Goal: Communication & Community: Connect with others

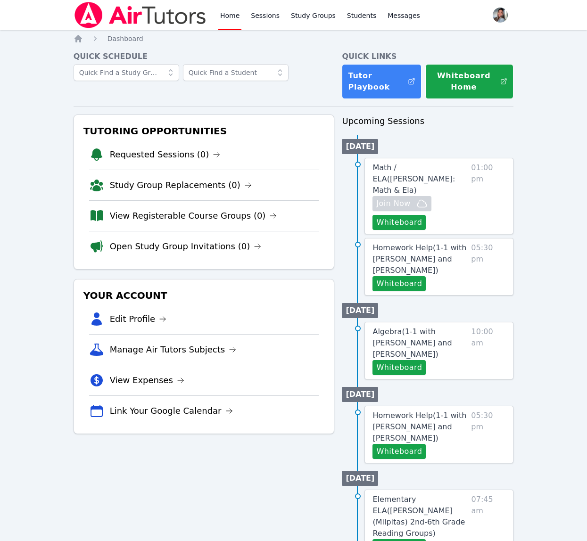
click at [235, 12] on link "Home" at bounding box center [229, 15] width 23 height 30
click at [262, 25] on link "Sessions" at bounding box center [265, 15] width 33 height 30
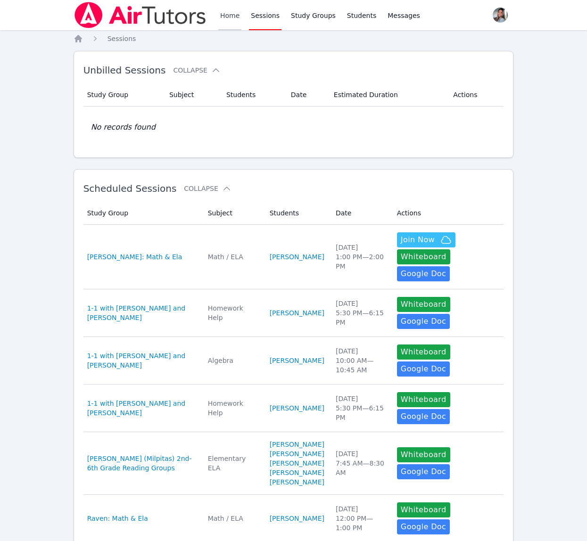
click at [238, 22] on link "Home" at bounding box center [229, 15] width 23 height 30
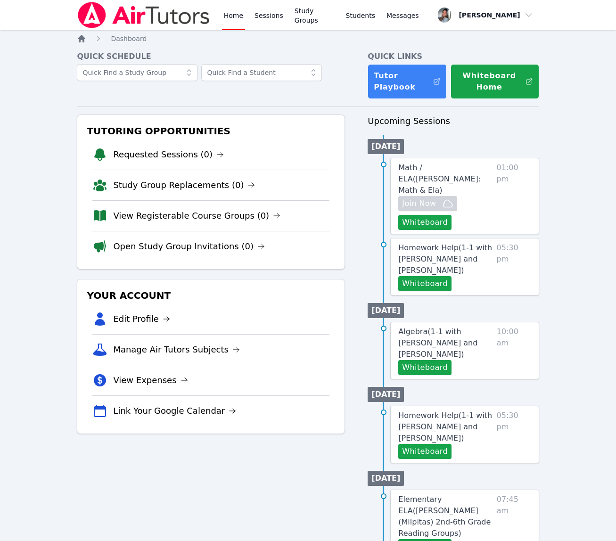
click at [79, 42] on icon "Breadcrumb" at bounding box center [81, 38] width 9 height 9
click at [76, 37] on div "Home Sessions Study Groups Students Messages Open user menu Gabriella Aguilar O…" at bounding box center [308, 438] width 616 height 876
click at [82, 37] on icon "Breadcrumb" at bounding box center [82, 39] width 8 height 8
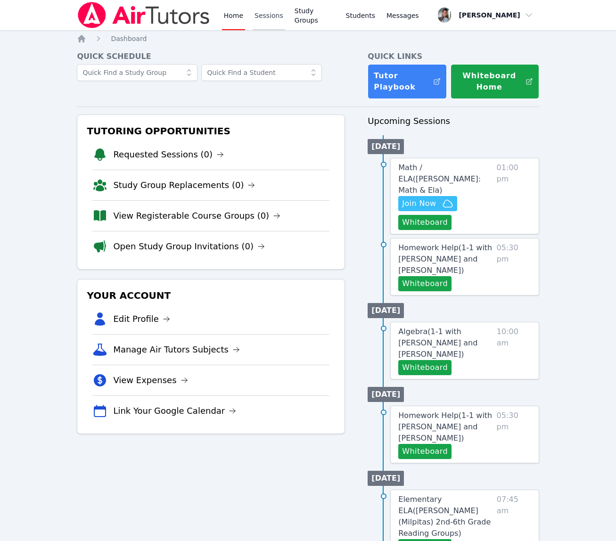
click at [279, 18] on link "Sessions" at bounding box center [269, 15] width 33 height 30
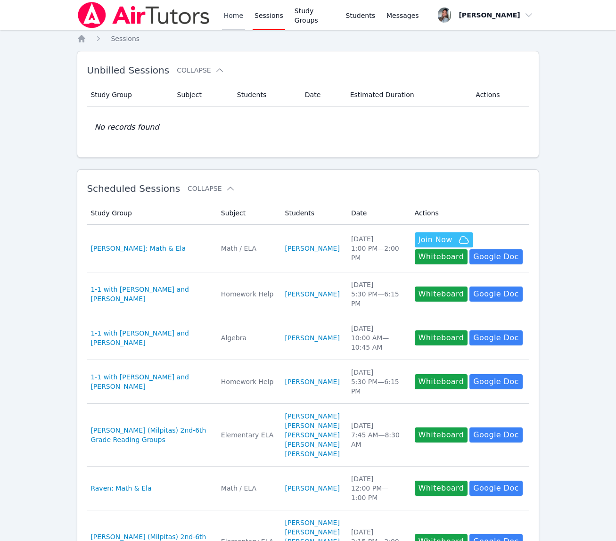
click at [222, 16] on link "Home" at bounding box center [233, 15] width 23 height 30
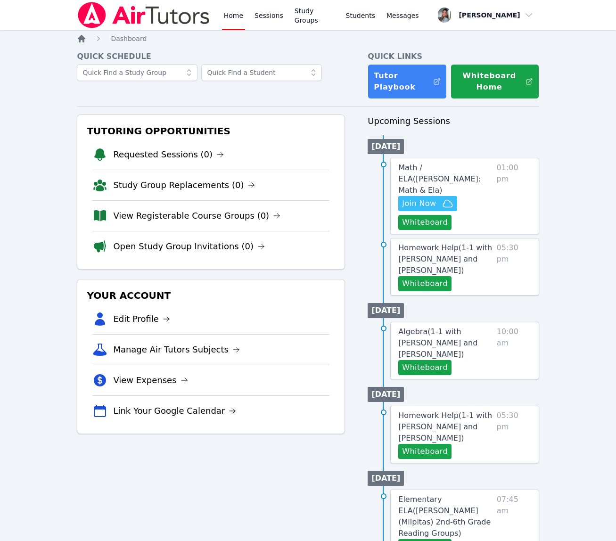
click at [79, 36] on icon "Breadcrumb" at bounding box center [81, 38] width 9 height 9
click at [435, 198] on span "Join Now" at bounding box center [419, 203] width 34 height 11
click at [241, 4] on link "Home" at bounding box center [233, 15] width 23 height 30
click at [258, 13] on link "Sessions" at bounding box center [269, 15] width 33 height 30
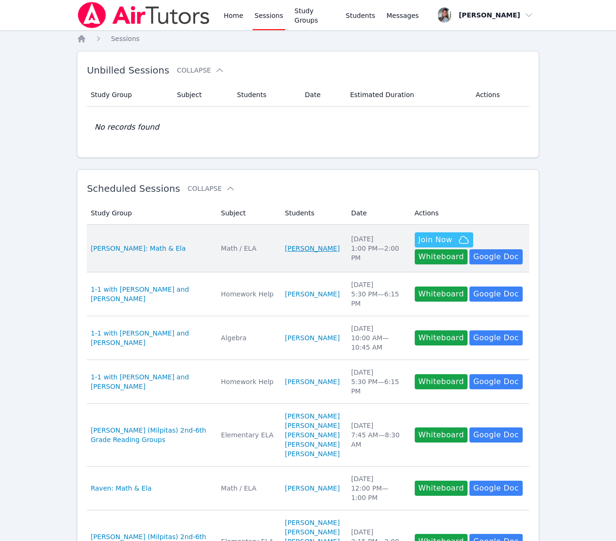
click at [325, 244] on link "[PERSON_NAME]" at bounding box center [312, 248] width 55 height 9
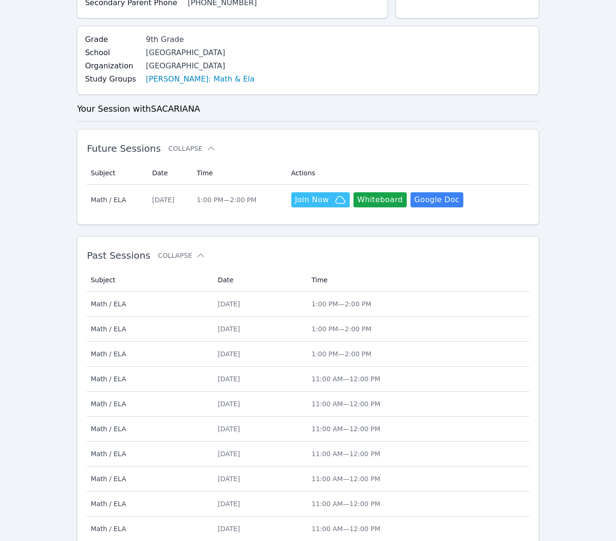
scroll to position [183, 0]
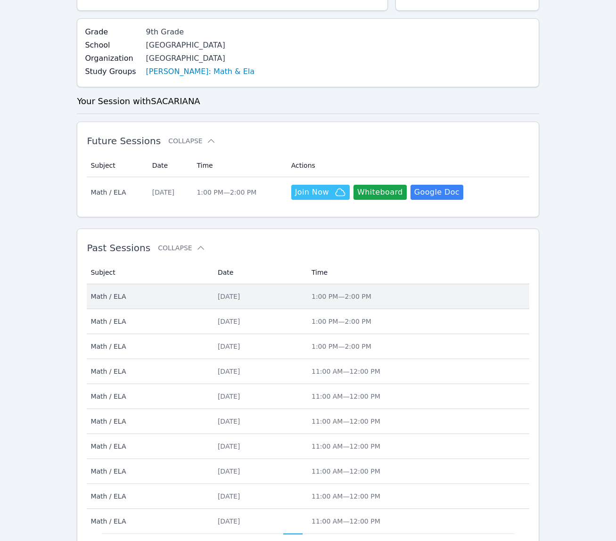
click at [300, 294] on div "Thu Oct 9, 2025" at bounding box center [259, 296] width 82 height 9
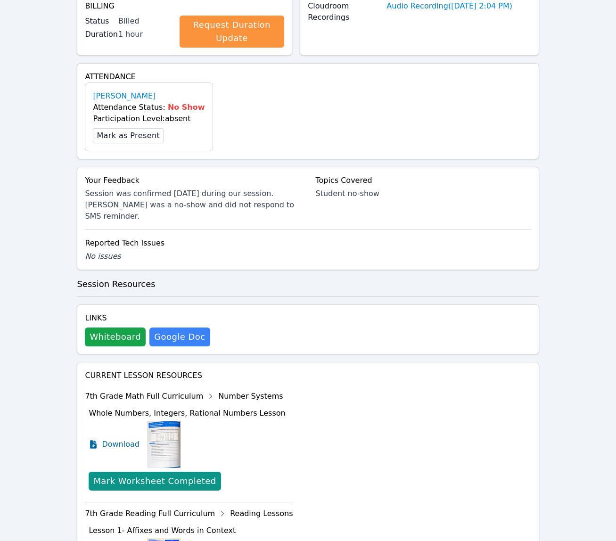
scroll to position [262, 0]
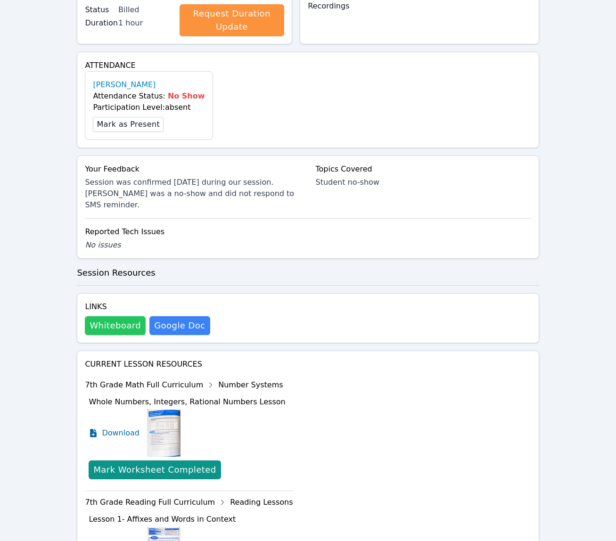
click at [129, 323] on button "Whiteboard" at bounding box center [115, 325] width 61 height 19
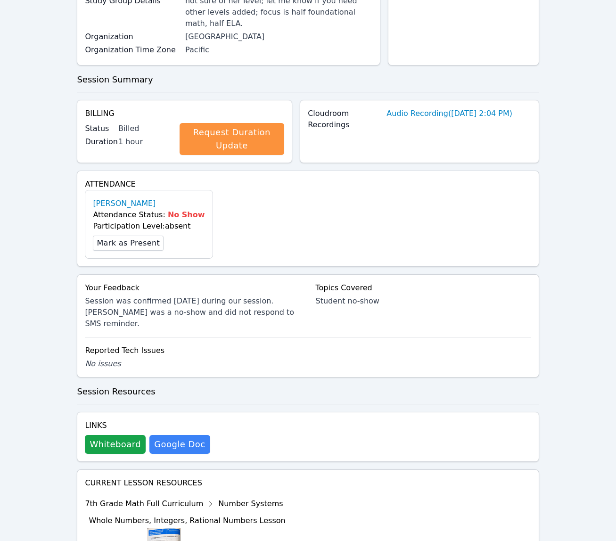
scroll to position [0, 0]
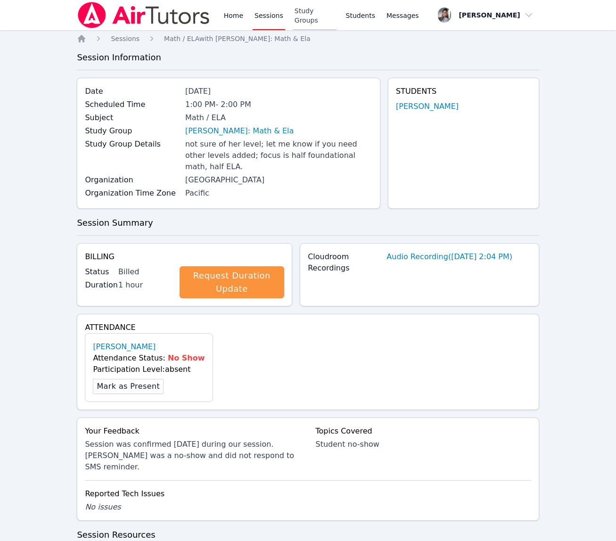
click at [317, 16] on link "Study Groups" at bounding box center [315, 15] width 44 height 30
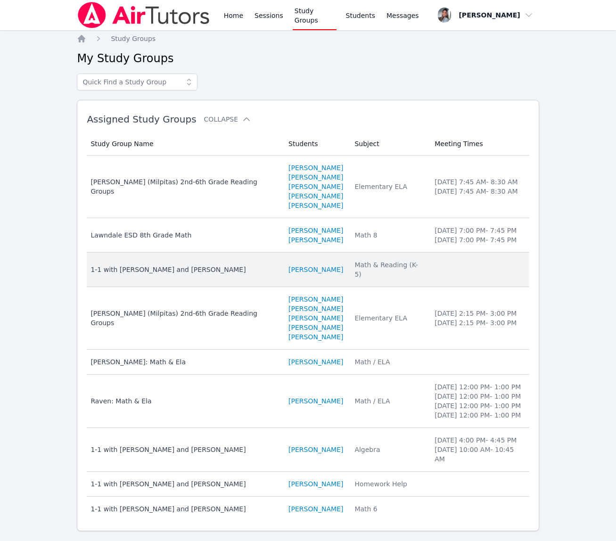
scroll to position [49, 0]
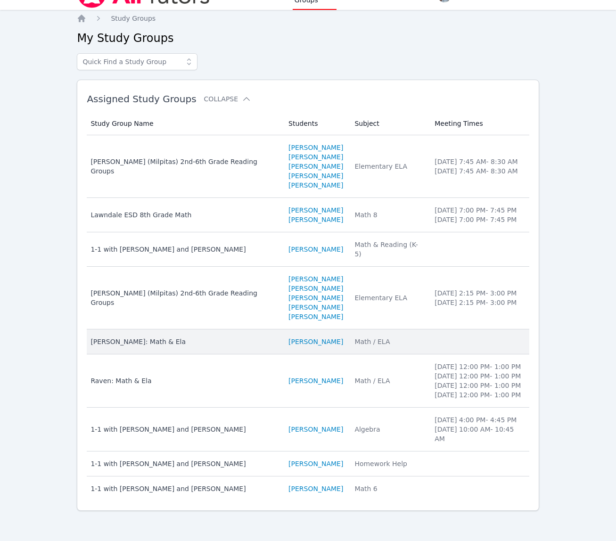
click at [354, 329] on td "Subject Math / ELA" at bounding box center [389, 341] width 80 height 25
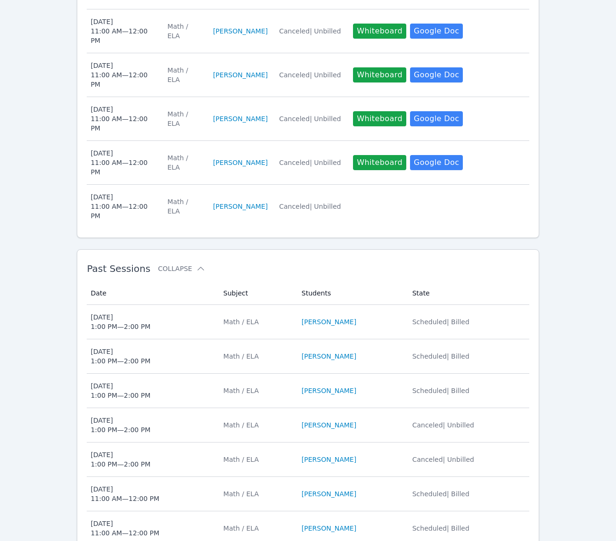
scroll to position [502, 0]
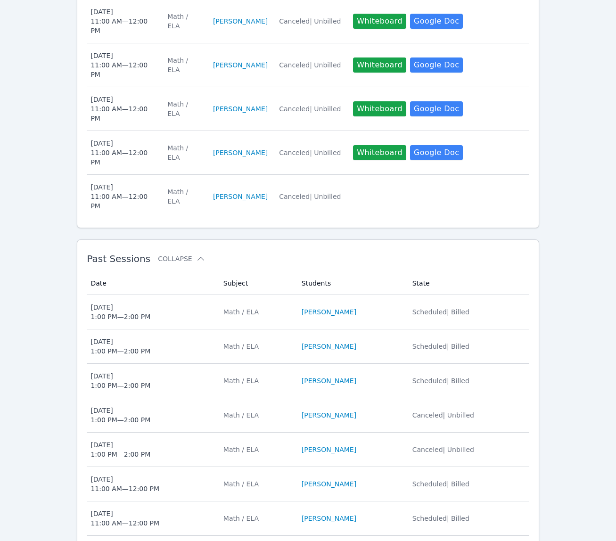
click at [164, 344] on span "Wed Oct 8, 2025 1:00 PM — 2:00 PM" at bounding box center [150, 346] width 121 height 19
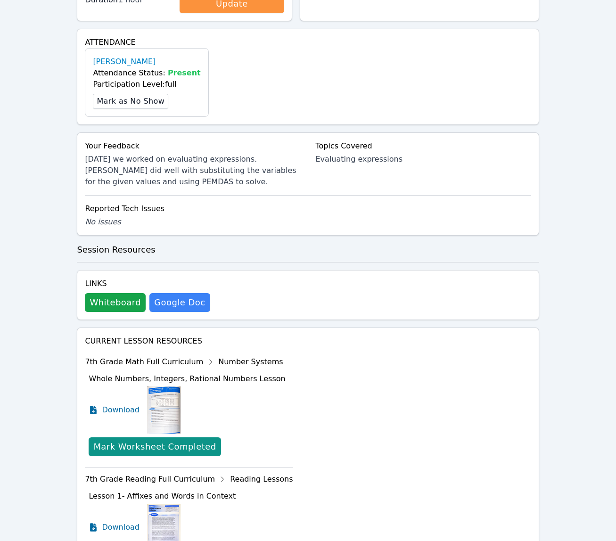
scroll to position [290, 0]
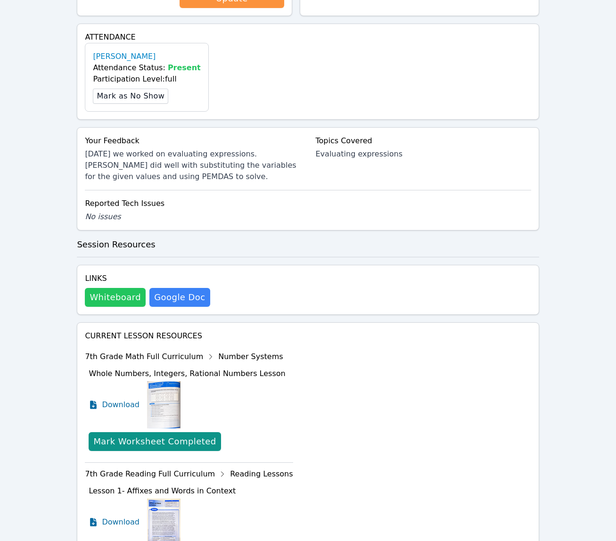
click at [102, 300] on button "Whiteboard" at bounding box center [115, 297] width 61 height 19
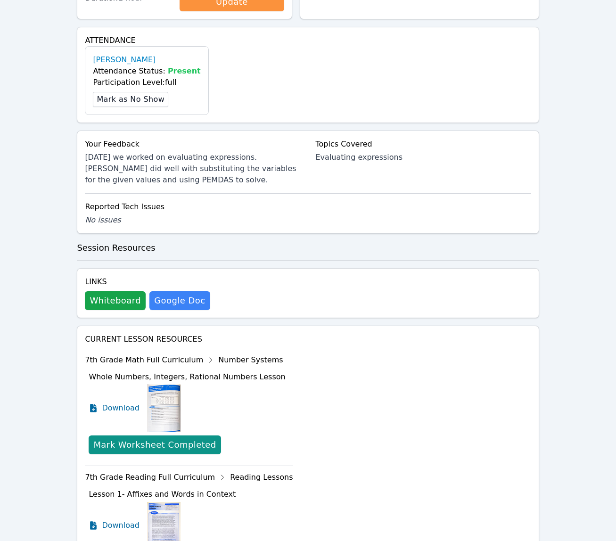
scroll to position [0, 0]
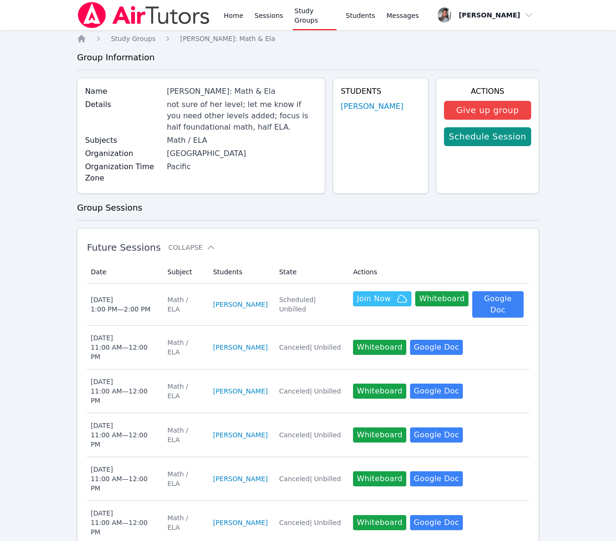
scroll to position [502, 0]
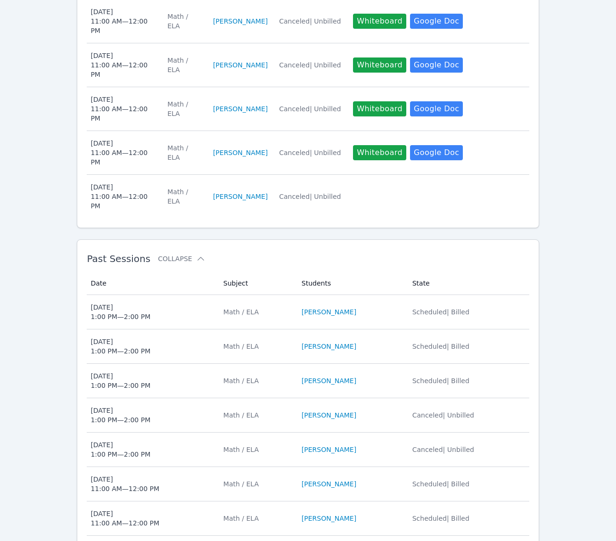
click at [196, 382] on span "Tue Oct 7, 2025 1:00 PM — 2:00 PM" at bounding box center [150, 380] width 121 height 19
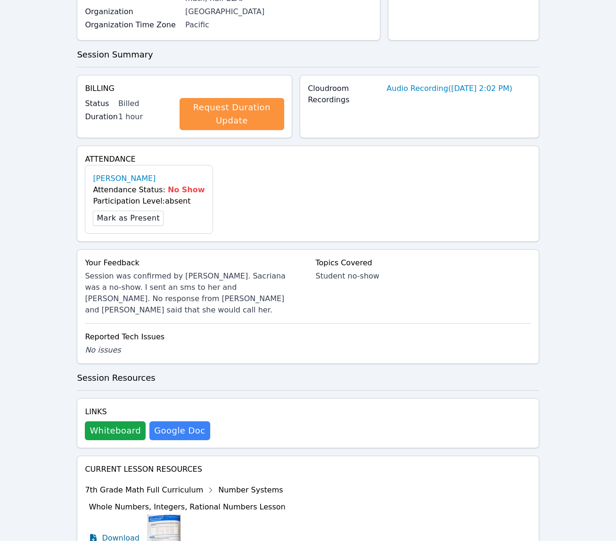
scroll to position [173, 0]
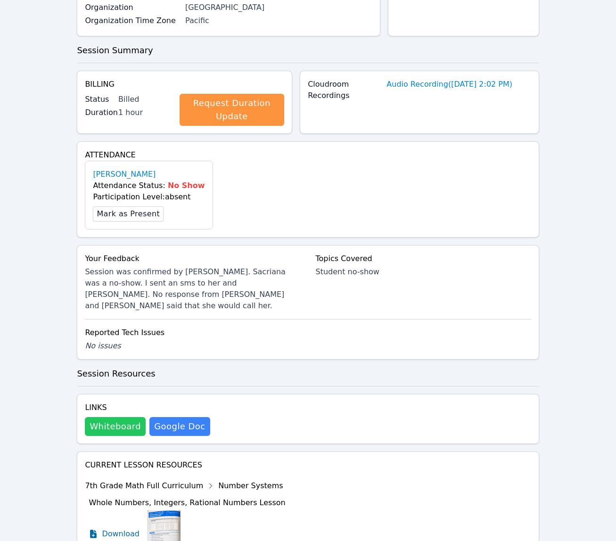
click at [126, 417] on button "Whiteboard" at bounding box center [115, 426] width 61 height 19
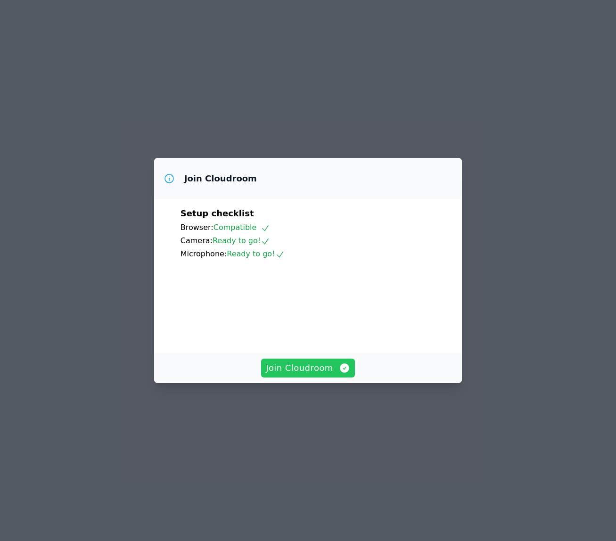
click at [303, 375] on span "Join Cloudroom" at bounding box center [308, 368] width 84 height 13
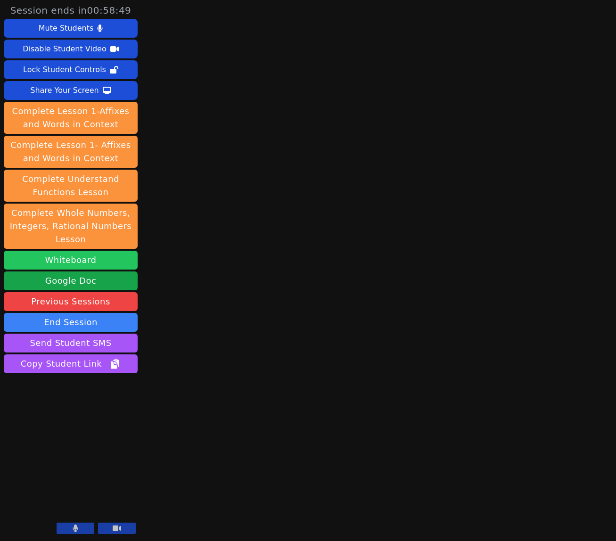
click at [90, 257] on button "Whiteboard" at bounding box center [71, 260] width 134 height 19
click at [78, 257] on button "Whiteboard" at bounding box center [71, 260] width 134 height 19
click at [83, 530] on button at bounding box center [76, 528] width 38 height 11
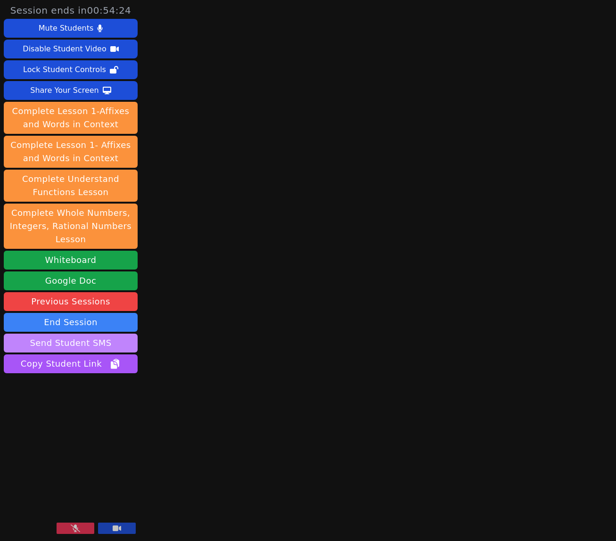
click at [101, 347] on button "Send Student SMS" at bounding box center [71, 343] width 134 height 19
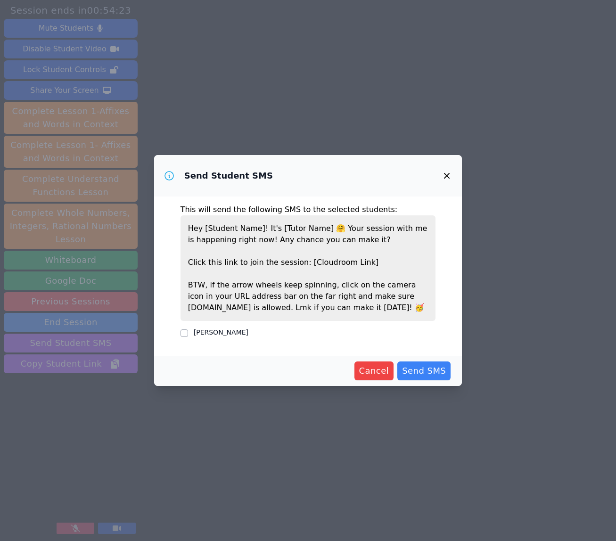
click at [248, 334] on label "[PERSON_NAME]" at bounding box center [221, 333] width 55 height 8
click at [188, 334] on input "[PERSON_NAME]" at bounding box center [185, 333] width 8 height 8
checkbox input "true"
click at [436, 370] on span "Send SMS" at bounding box center [424, 370] width 44 height 13
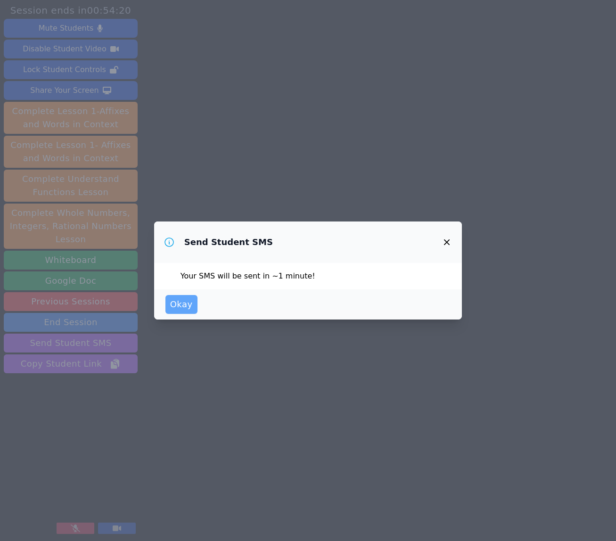
click at [176, 306] on span "Okay" at bounding box center [181, 304] width 23 height 13
